Goal: Understand process/instructions: Learn how to perform a task or action

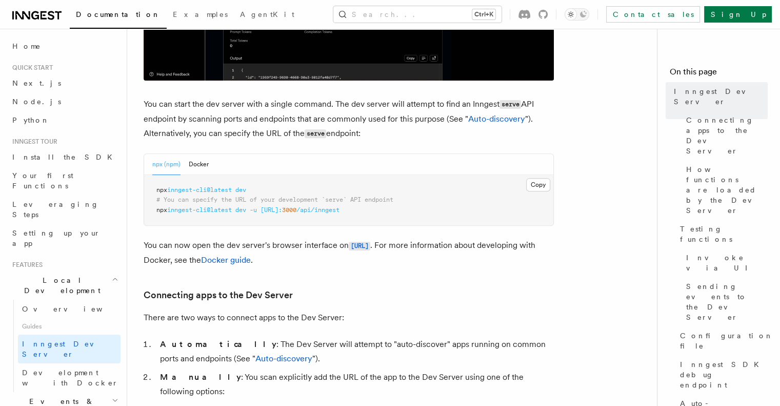
scroll to position [368, 0]
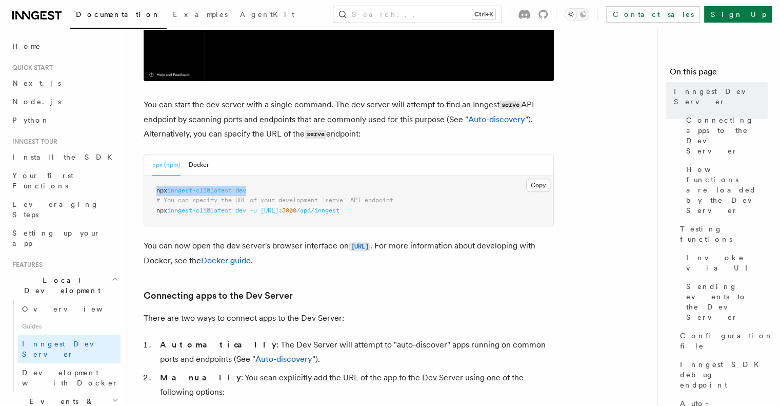
drag, startPoint x: 260, startPoint y: 190, endPoint x: 150, endPoint y: 194, distance: 109.8
click at [150, 194] on pre "npx inngest-cli@latest dev # You can specify the URL of your development `serve…" at bounding box center [348, 200] width 409 height 51
copy span "npx inngest-cli@latest dev"
click at [263, 186] on pre "npx inngest-cli@latest dev # You can specify the URL of your development `serve…" at bounding box center [348, 200] width 409 height 51
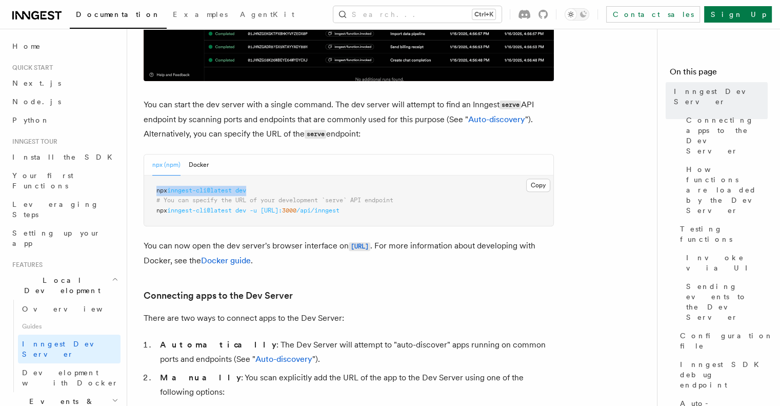
drag, startPoint x: 265, startPoint y: 187, endPoint x: 148, endPoint y: 191, distance: 116.5
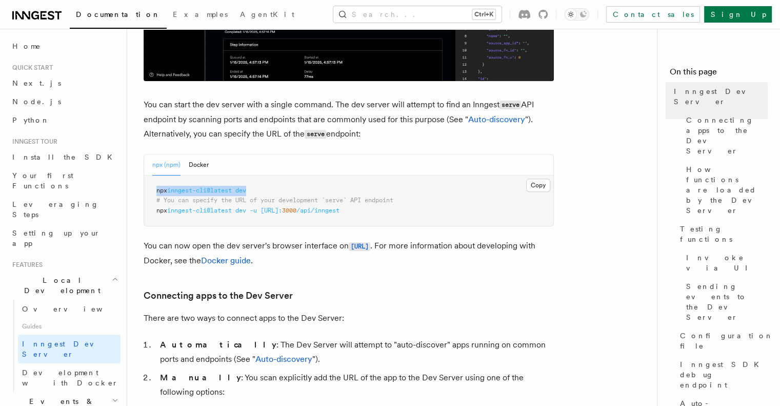
click at [148, 191] on pre "npx inngest-cli@latest dev # You can specify the URL of your development `serve…" at bounding box center [348, 200] width 409 height 51
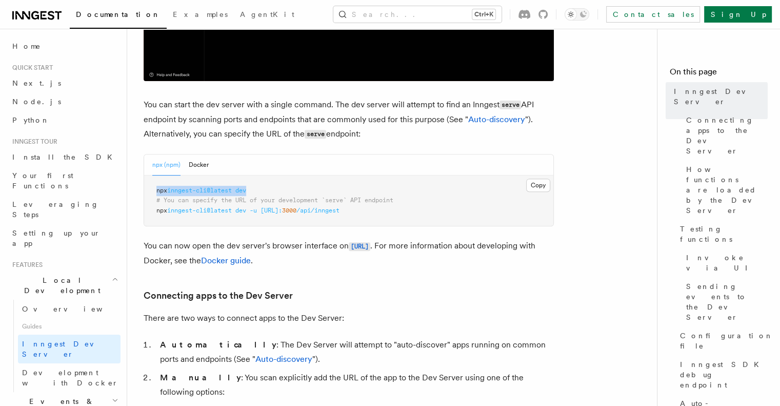
copy span "npx inngest-cli@latest dev"
